Goal: Submit feedback/report problem

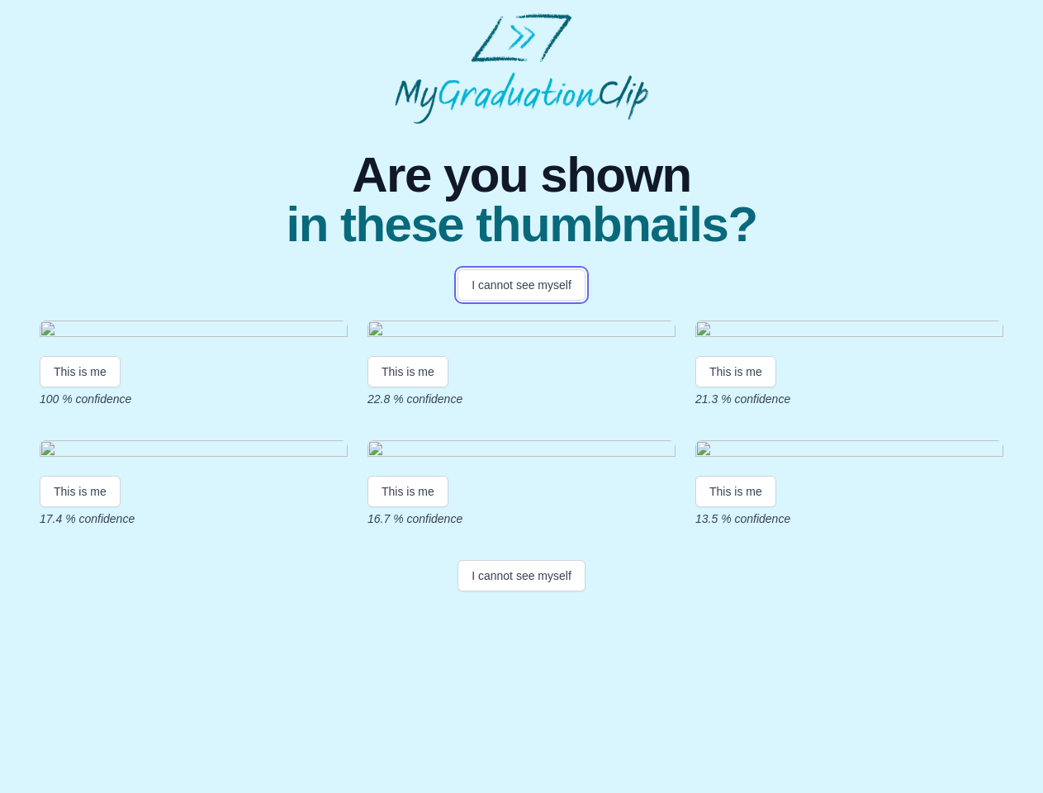
click at [521, 285] on button "I cannot see myself" at bounding box center [521, 284] width 128 height 31
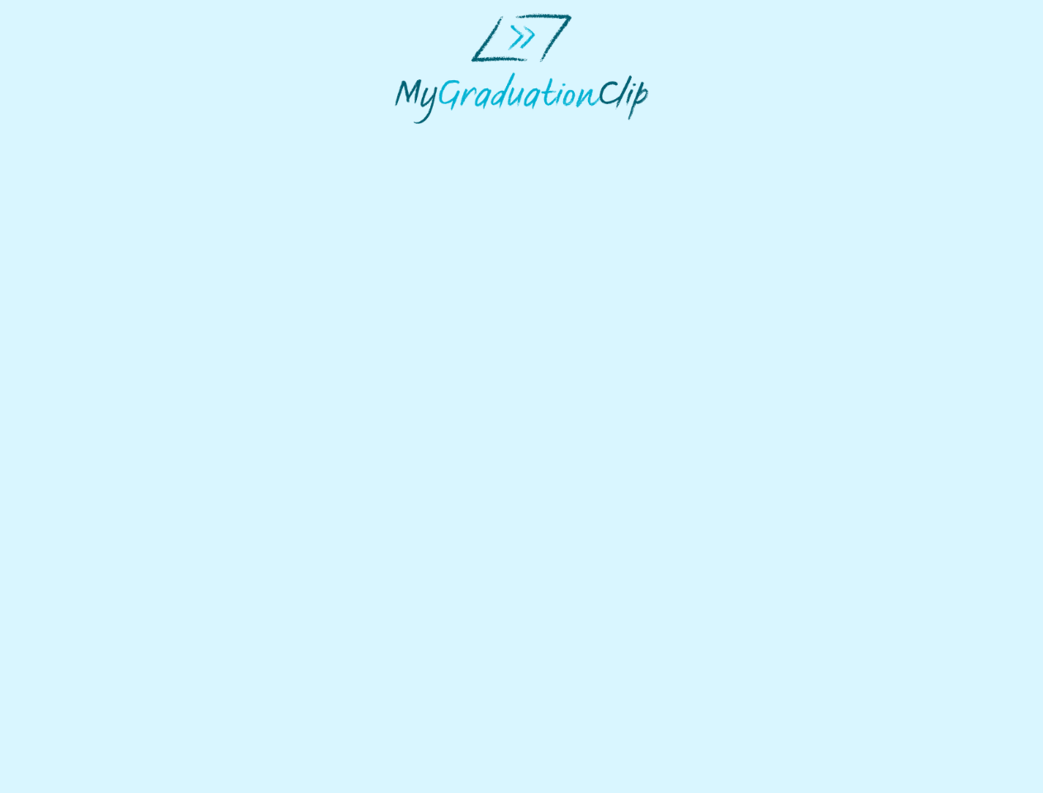
click at [80, 137] on html at bounding box center [521, 68] width 1043 height 137
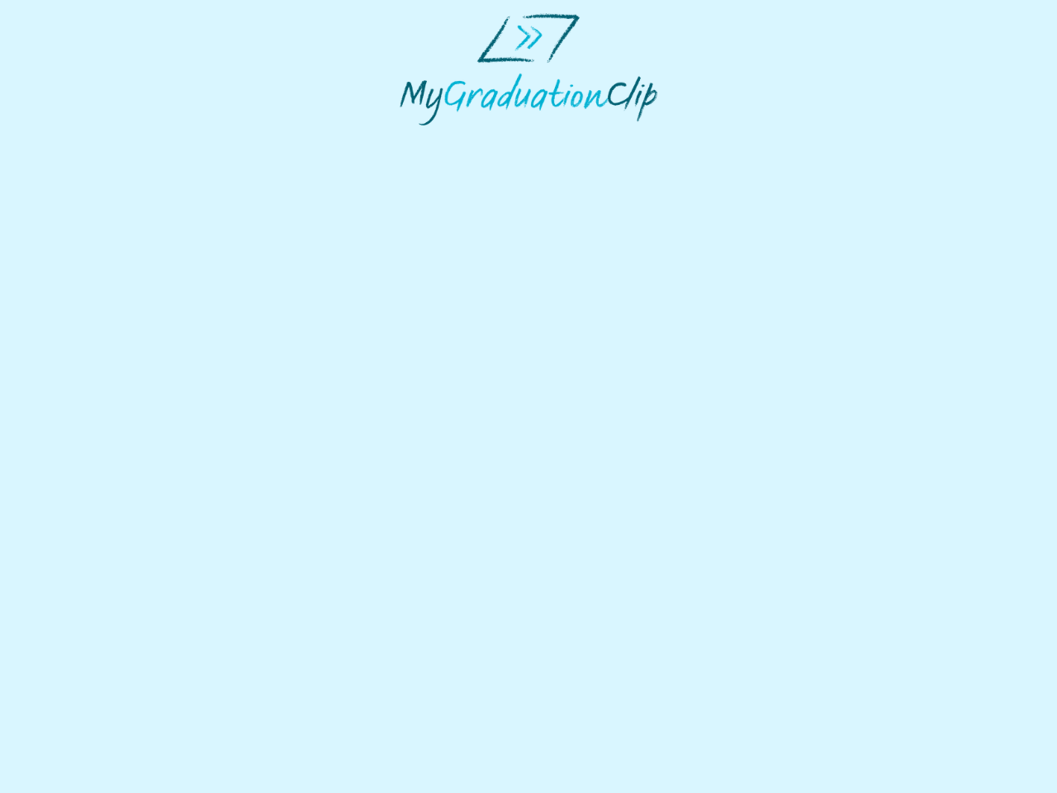
click at [410, 139] on html at bounding box center [528, 69] width 1057 height 139
click at [740, 139] on html at bounding box center [528, 69] width 1057 height 139
click at [80, 139] on html at bounding box center [528, 69] width 1057 height 139
click at [410, 139] on html at bounding box center [528, 69] width 1057 height 139
click at [740, 139] on html at bounding box center [528, 69] width 1057 height 139
